Goal: Browse casually

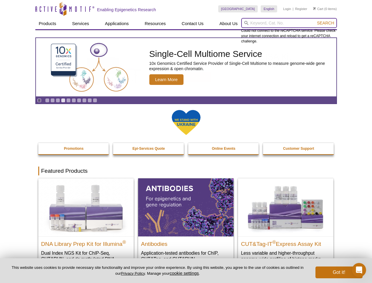
click at [289, 23] on input "search" at bounding box center [289, 23] width 96 height 10
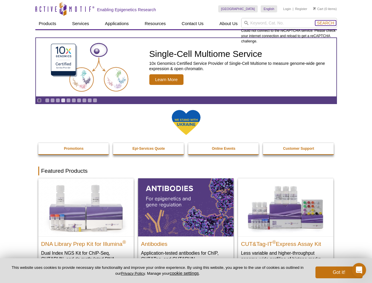
click at [325, 23] on span "Search" at bounding box center [325, 23] width 17 height 5
click at [39, 100] on icon "Pause" at bounding box center [39, 100] width 4 height 4
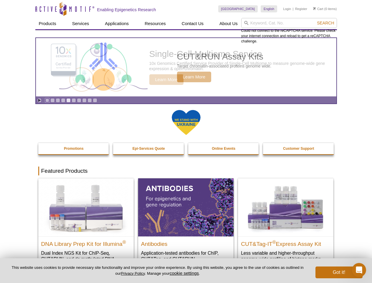
click at [47, 100] on link "Go to slide 1" at bounding box center [47, 100] width 4 height 4
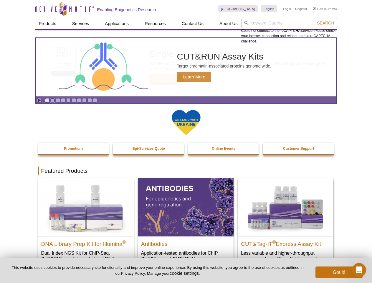
click at [52, 100] on link "Go to slide 2" at bounding box center [52, 100] width 4 height 4
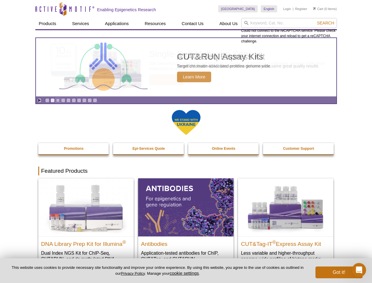
click at [58, 100] on link "Go to slide 3" at bounding box center [58, 100] width 4 height 4
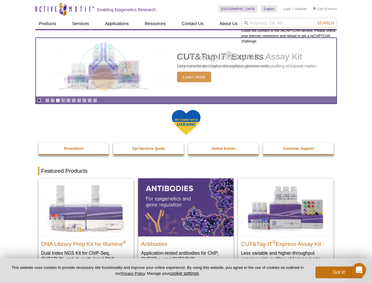
click at [63, 100] on link "Go to slide 4" at bounding box center [63, 100] width 4 height 4
